Goal: Information Seeking & Learning: Check status

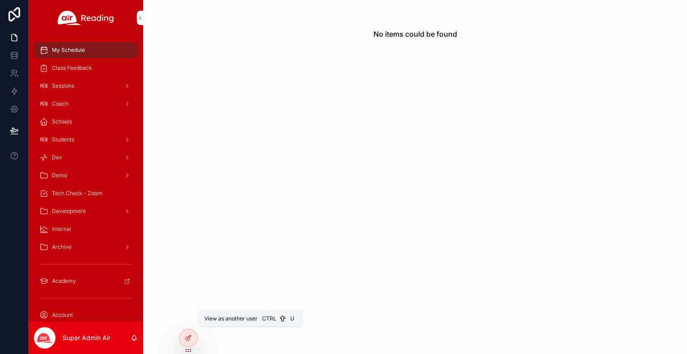
click at [0, 0] on icon at bounding box center [0, 0] width 0 height 0
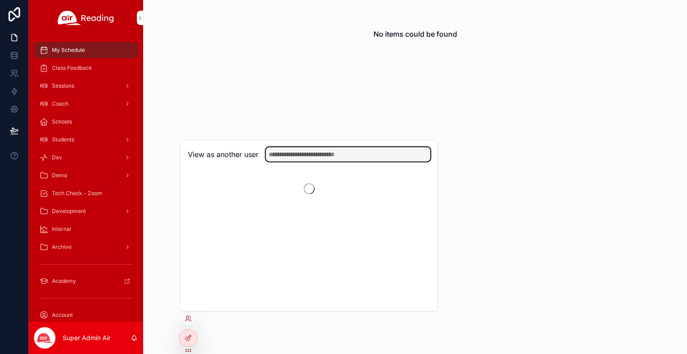
click at [338, 152] on input "text" at bounding box center [348, 154] width 165 height 14
type input "*******"
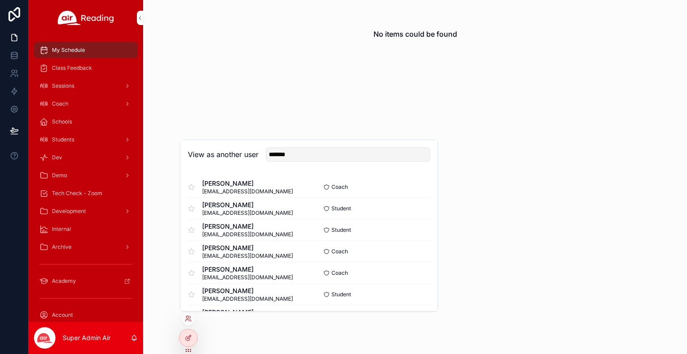
click at [0, 0] on button "Select" at bounding box center [0, 0] width 0 height 0
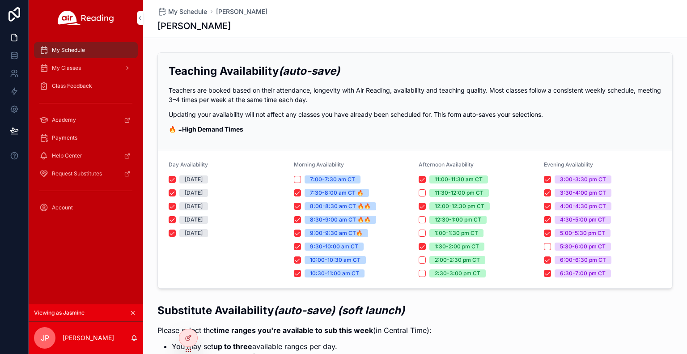
click at [71, 85] on span "Class Feedback" at bounding box center [72, 85] width 40 height 7
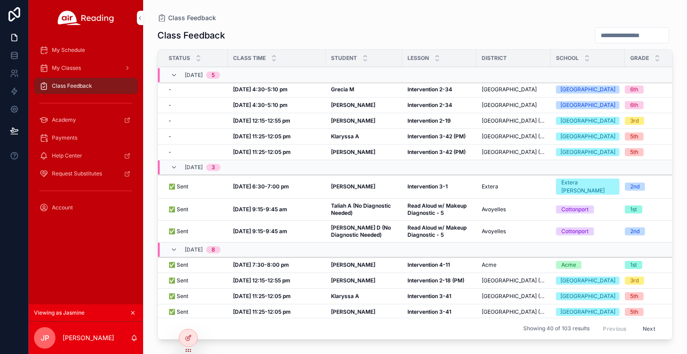
click at [402, 90] on td "Intervention 2-34 Intervention 2-34" at bounding box center [439, 90] width 74 height 16
click at [429, 90] on strong "Intervention 2-34" at bounding box center [430, 89] width 45 height 7
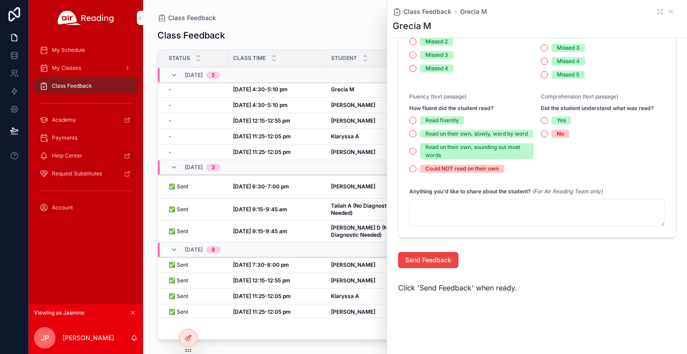
scroll to position [358, 0]
click at [493, 269] on div "Send Feedback" at bounding box center [537, 259] width 289 height 23
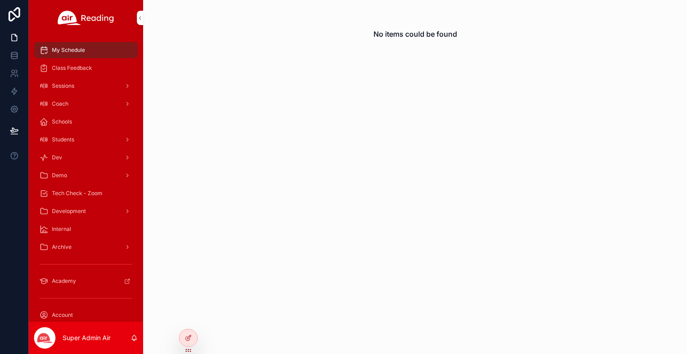
click at [0, 0] on icon at bounding box center [0, 0] width 0 height 0
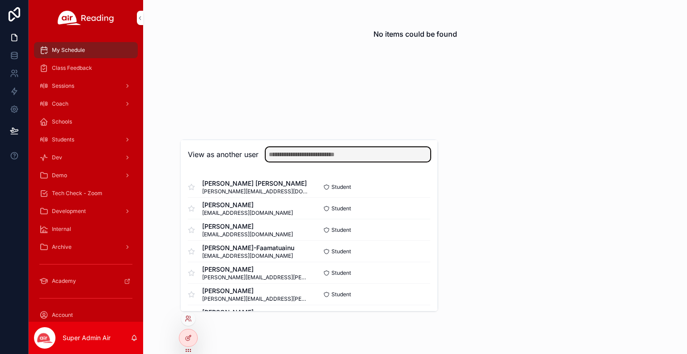
click at [297, 159] on input "text" at bounding box center [348, 154] width 165 height 14
type input "**********"
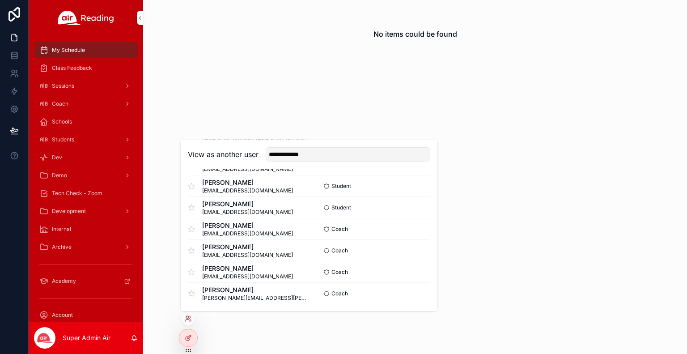
click at [0, 0] on button "Select" at bounding box center [0, 0] width 0 height 0
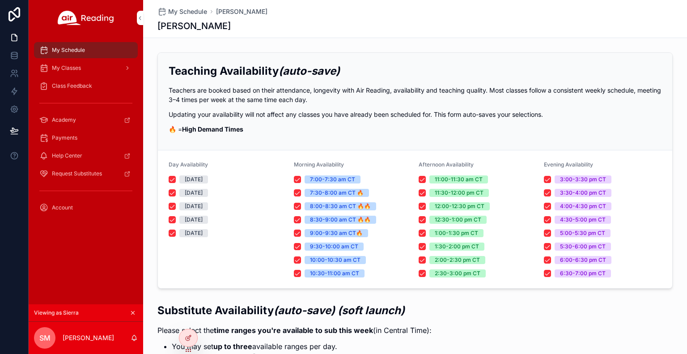
click at [325, 129] on p "🔥 = High Demand Times" at bounding box center [415, 128] width 493 height 9
click at [438, 325] on p "Please select the time ranges you're available to sub this week (in Central Tim…" at bounding box center [402, 330] width 490 height 11
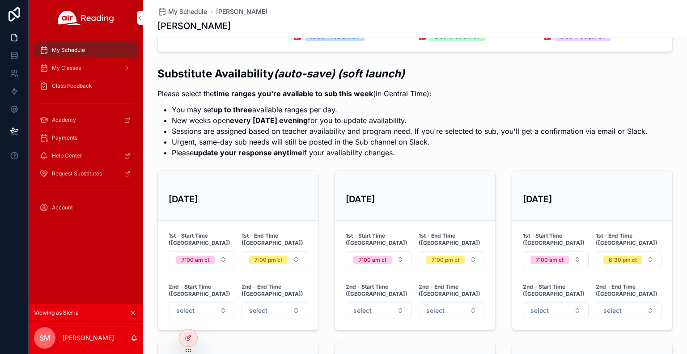
scroll to position [235, 0]
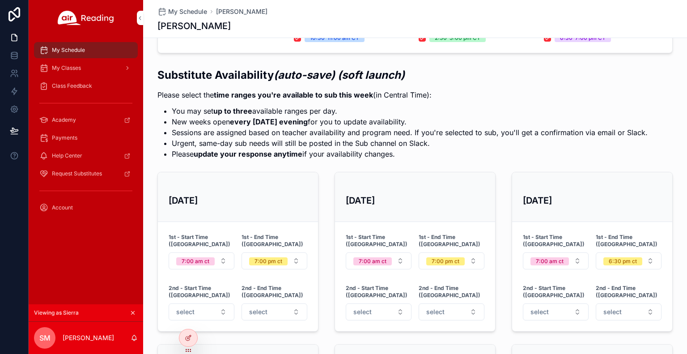
click at [496, 128] on li "Sessions are assigned based on teacher availability and program need. If you're…" at bounding box center [410, 132] width 476 height 11
click at [141, 102] on div "scrollable content" at bounding box center [86, 103] width 115 height 16
click at [319, 123] on li "New weeks open every Thursday evening for you to update availability." at bounding box center [410, 121] width 476 height 11
drag, startPoint x: 156, startPoint y: 72, endPoint x: 268, endPoint y: 74, distance: 112.3
click at [268, 74] on h2 "Substitute Availability (auto-save) (soft launch)" at bounding box center [402, 75] width 490 height 15
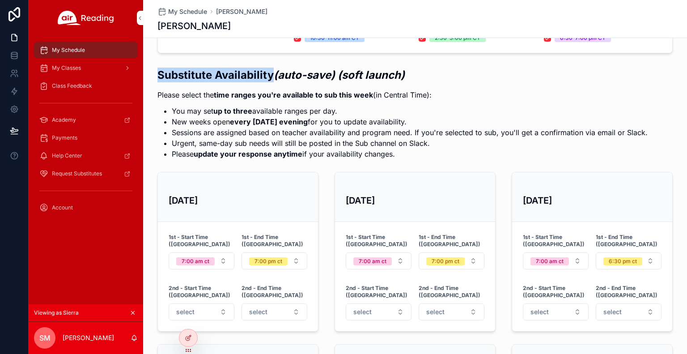
click at [57, 85] on span "Class Feedback" at bounding box center [72, 85] width 40 height 7
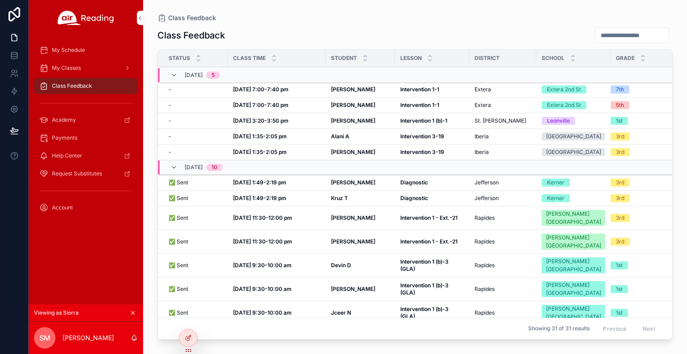
click at [352, 92] on strong "Valerie L" at bounding box center [353, 89] width 44 height 7
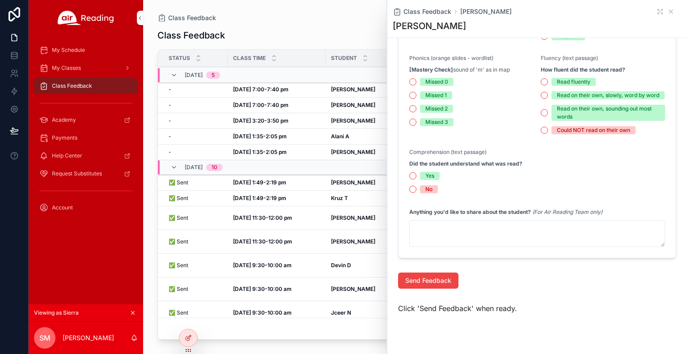
scroll to position [354, 0]
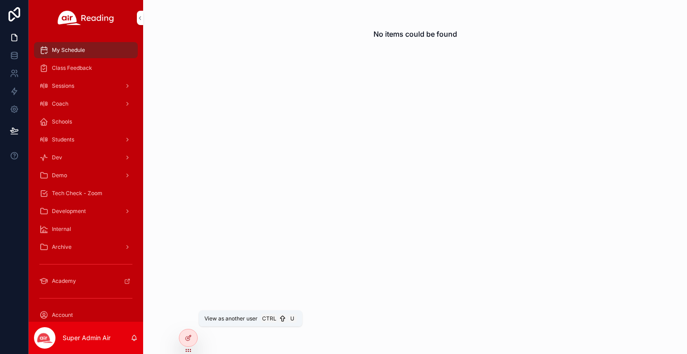
click at [0, 0] on icon at bounding box center [0, 0] width 0 height 0
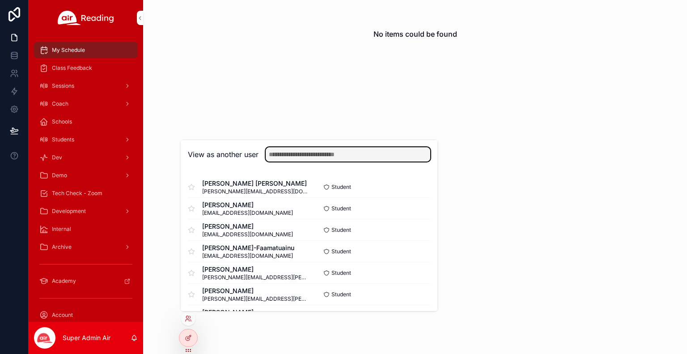
click at [284, 157] on input "text" at bounding box center [348, 154] width 165 height 14
type input "*"
type input "******"
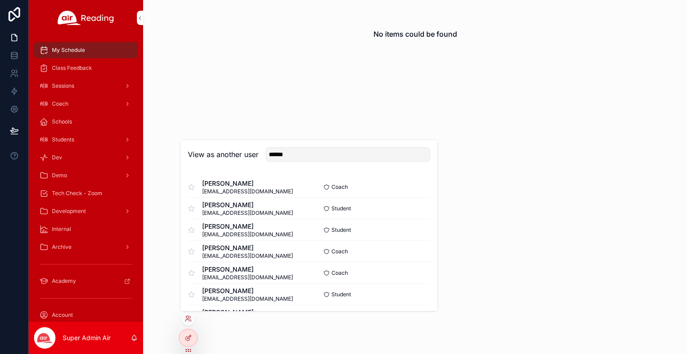
click at [0, 0] on button "Select" at bounding box center [0, 0] width 0 height 0
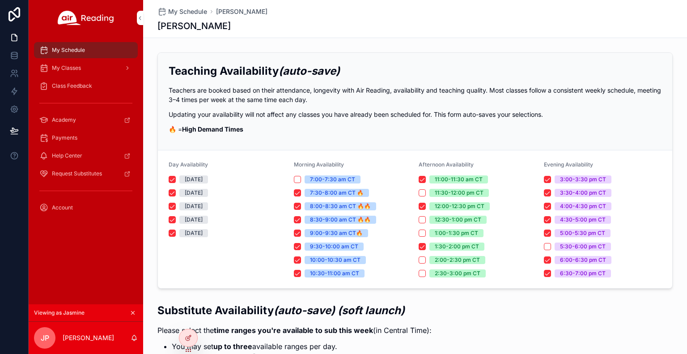
click at [420, 323] on div "Substitute Availability (auto-save) (soft launch) Please select the time ranges…" at bounding box center [402, 349] width 490 height 92
click at [61, 70] on span "My Classes" at bounding box center [66, 67] width 29 height 7
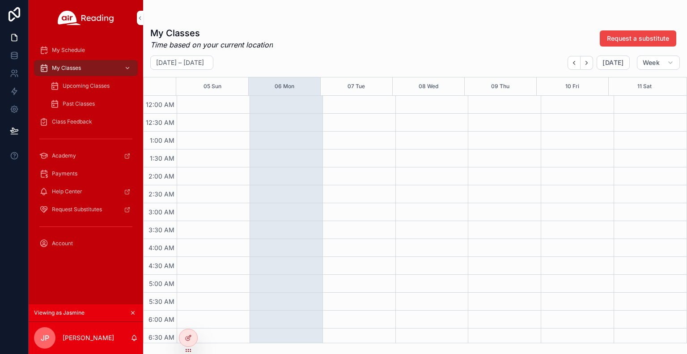
click at [70, 87] on span "Upcoming Classes" at bounding box center [86, 85] width 47 height 7
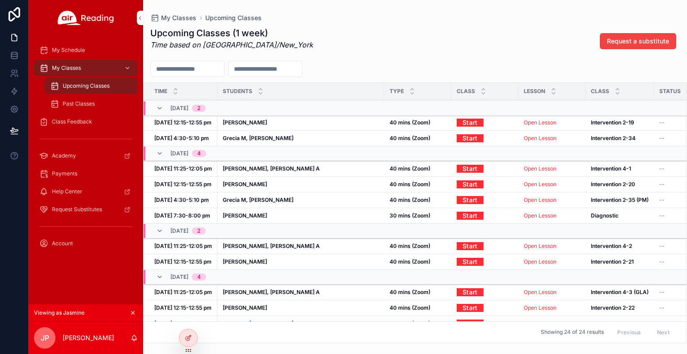
click at [75, 77] on div "Upcoming Classes" at bounding box center [91, 86] width 104 height 18
